Goal: Check status: Check status

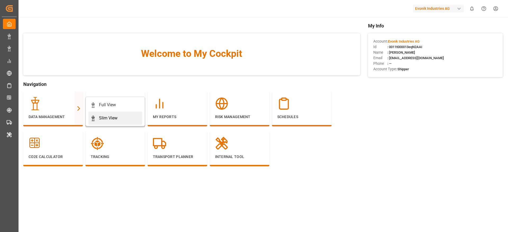
click at [103, 114] on link "Slim View" at bounding box center [115, 118] width 54 height 13
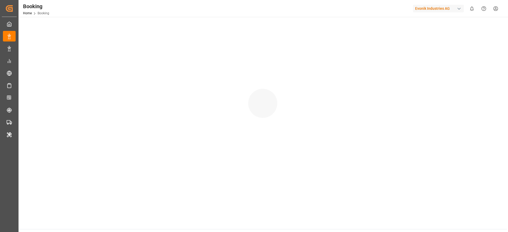
click at [103, 114] on div at bounding box center [263, 98] width 489 height 163
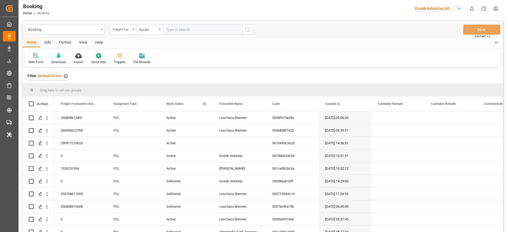
click at [202, 105] on div "Work Status" at bounding box center [184, 104] width 35 height 15
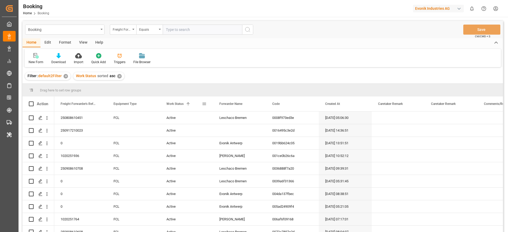
click at [189, 109] on div "Work Status 1" at bounding box center [184, 104] width 35 height 15
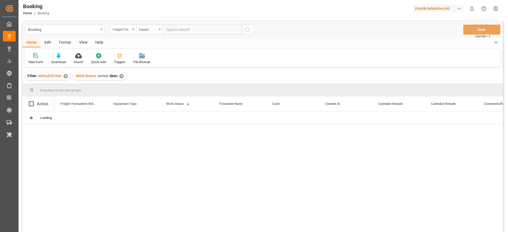
click at [120, 75] on div "✕" at bounding box center [121, 76] width 5 height 5
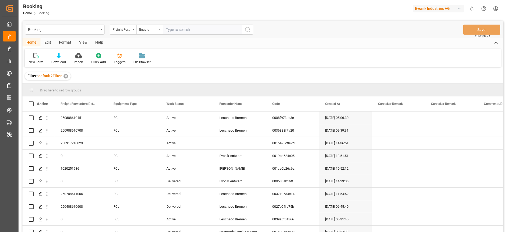
click at [427, 10] on div "Evonik Industries AG" at bounding box center [438, 9] width 51 height 8
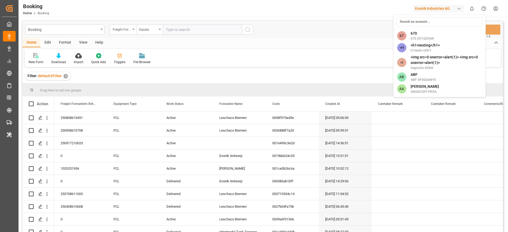
click at [424, 9] on html "Created by potrace 1.15, written by Peter Selinger 2001-2017 Created by potrace…" at bounding box center [254, 116] width 508 height 232
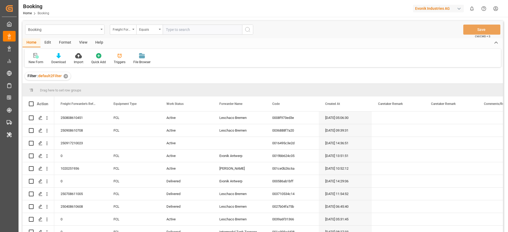
click at [424, 7] on div "Evonik Industries AG" at bounding box center [438, 9] width 51 height 8
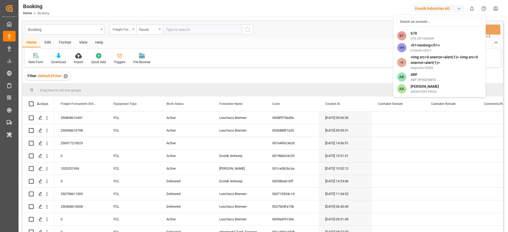
click at [418, 19] on input at bounding box center [440, 21] width 87 height 9
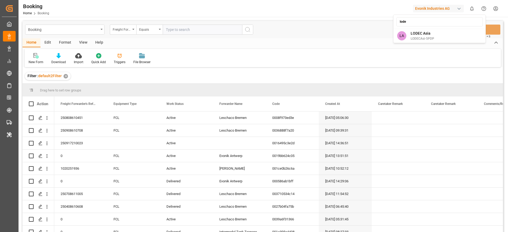
type input "lodec"
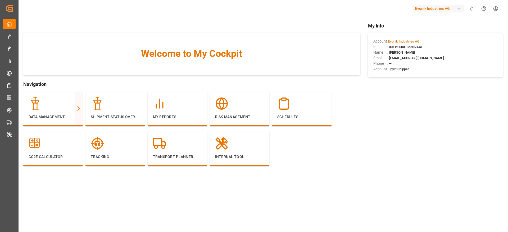
click at [450, 10] on div "Evonik Industries AG" at bounding box center [438, 9] width 51 height 8
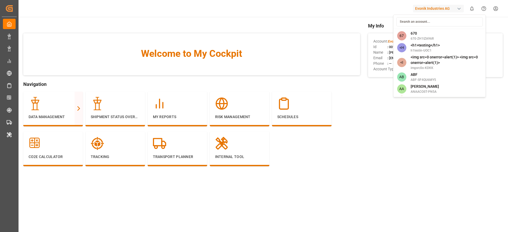
click at [423, 21] on input at bounding box center [440, 21] width 87 height 9
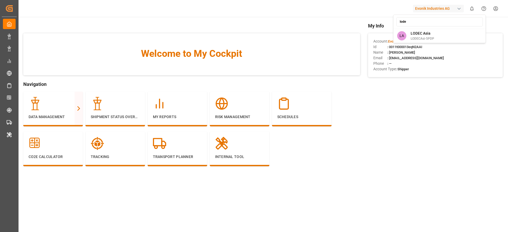
type input "lodec"
click at [445, 13] on div "Evonik Industries AG" at bounding box center [439, 8] width 53 height 10
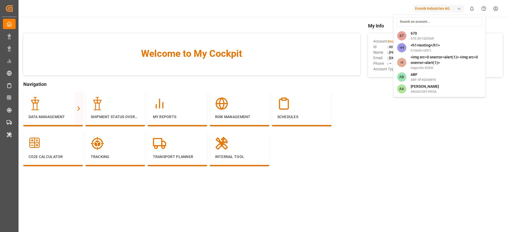
click at [432, 19] on input at bounding box center [440, 21] width 87 height 9
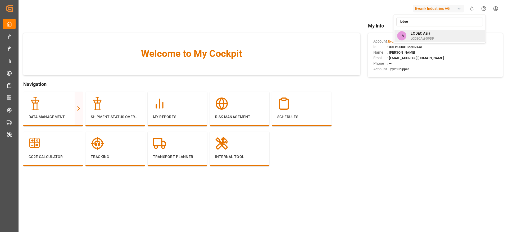
type input "lodec"
click at [417, 39] on span "LODECAsi-5PDP" at bounding box center [423, 38] width 24 height 5
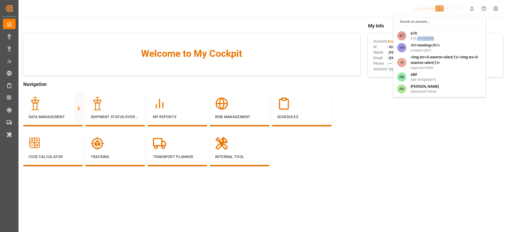
click at [417, 39] on div "67 670 670-ZH1IZA96R <H <h1>testing</h1> h1testin-UOC1 <I <img src=0 onerror=al…" at bounding box center [439, 56] width 93 height 83
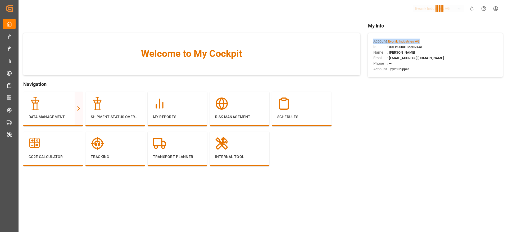
click at [417, 39] on div "Account : Evonik Industries AG" at bounding box center [436, 42] width 124 height 6
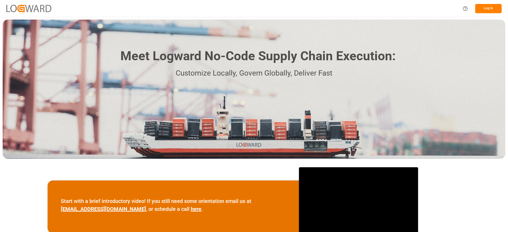
click at [480, 11] on button "Log In" at bounding box center [489, 8] width 26 height 9
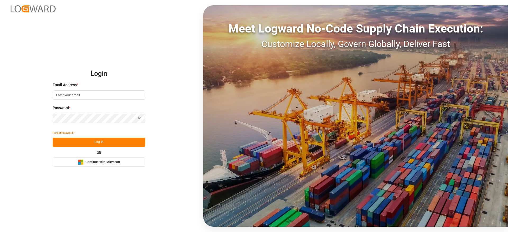
click at [105, 165] on button "Microsoft Logo Continue with Microsoft" at bounding box center [99, 162] width 93 height 9
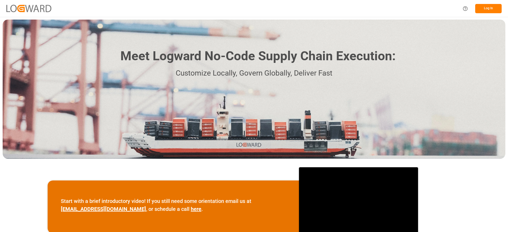
click at [490, 11] on button "Log In" at bounding box center [489, 8] width 26 height 9
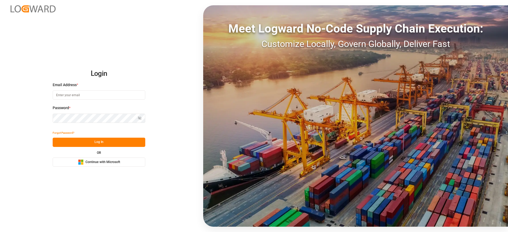
click at [123, 166] on button "Microsoft Logo Continue with Microsoft" at bounding box center [99, 162] width 93 height 9
